Goal: Transaction & Acquisition: Purchase product/service

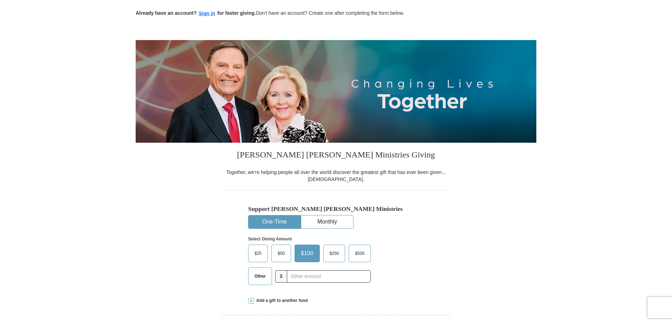
scroll to position [35, 0]
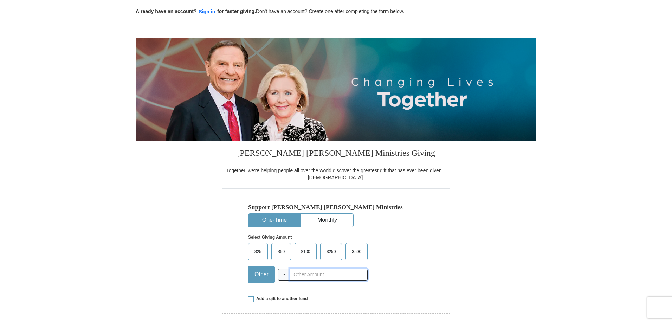
click at [290, 274] on input "text" at bounding box center [329, 274] width 78 height 12
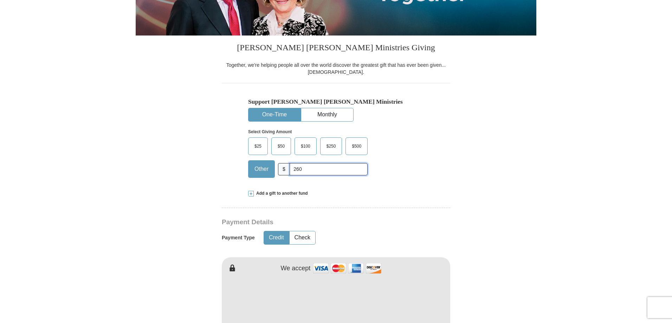
scroll to position [0, 0]
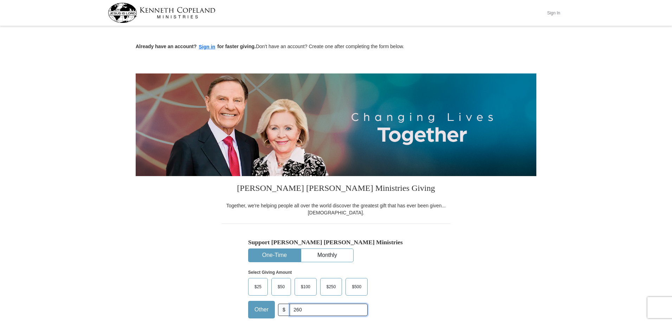
type input "260"
click at [553, 14] on button "Sign In" at bounding box center [553, 12] width 21 height 11
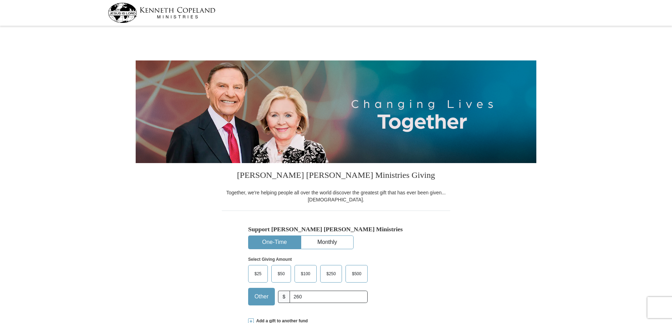
select select "TX"
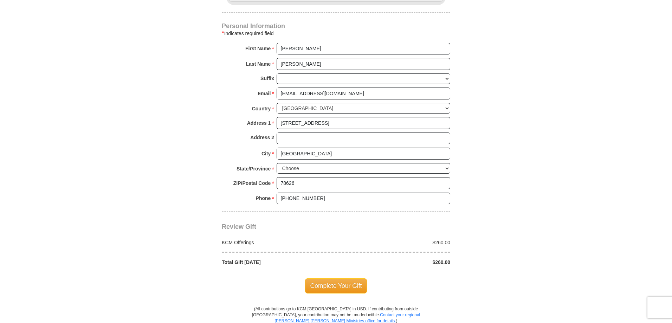
scroll to position [527, 0]
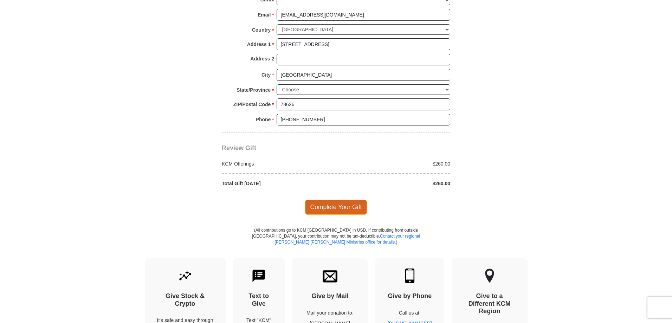
click at [336, 206] on span "Complete Your Gift" at bounding box center [336, 207] width 62 height 15
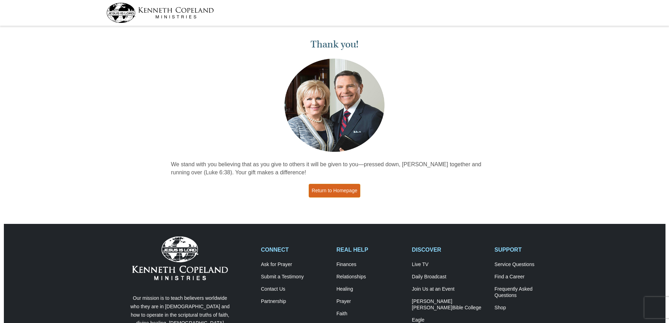
click at [328, 189] on link "Return to Homepage" at bounding box center [335, 191] width 52 height 14
